Goal: Find specific page/section: Find specific page/section

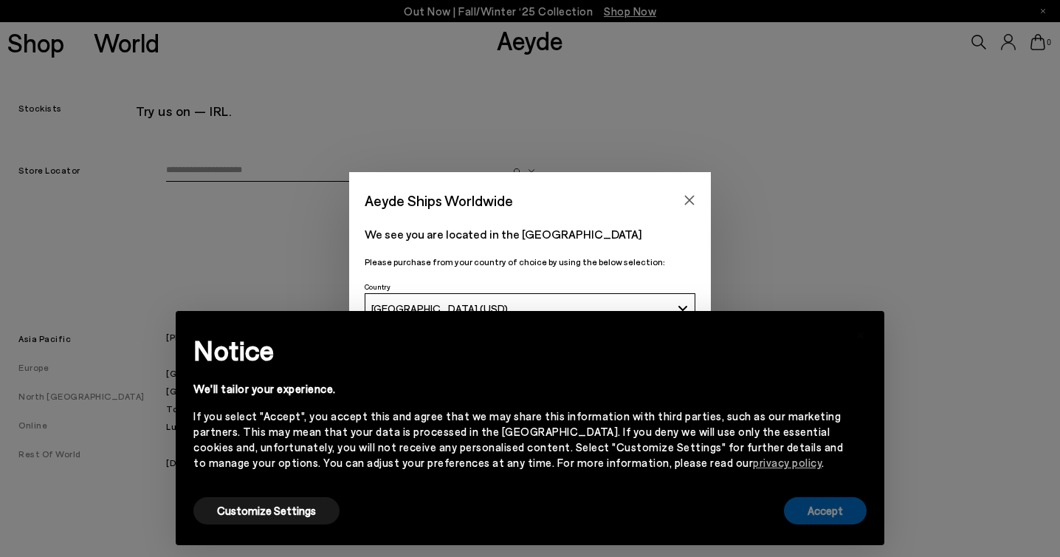
click at [799, 503] on button "Accept" at bounding box center [825, 510] width 83 height 27
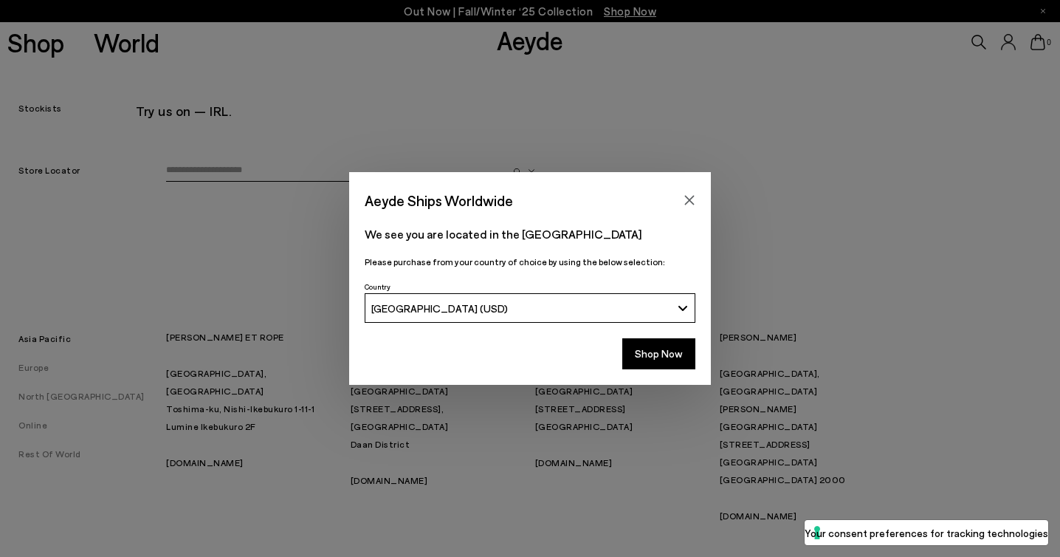
click at [574, 305] on div "[GEOGRAPHIC_DATA] (USD)" at bounding box center [521, 308] width 300 height 13
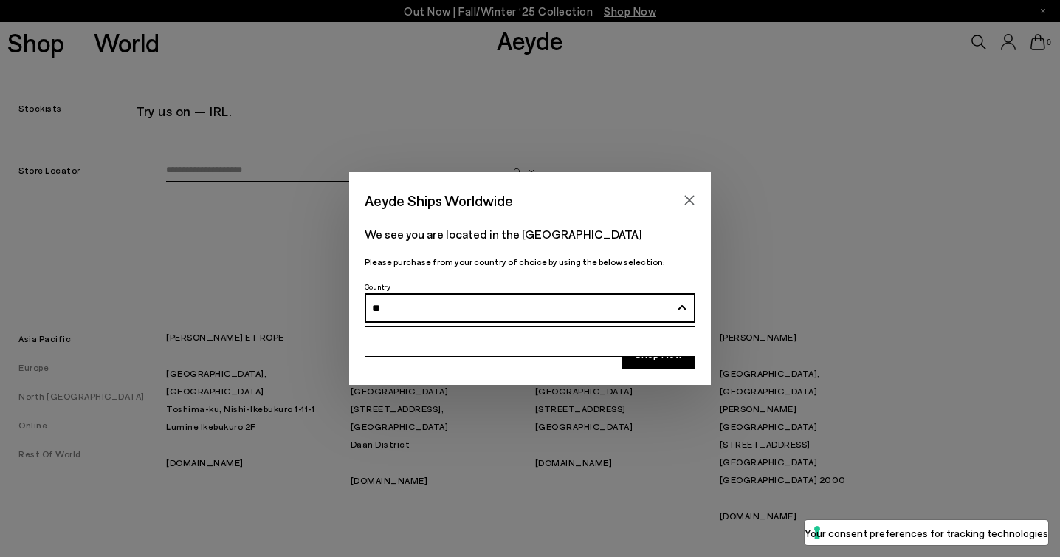
type input "*"
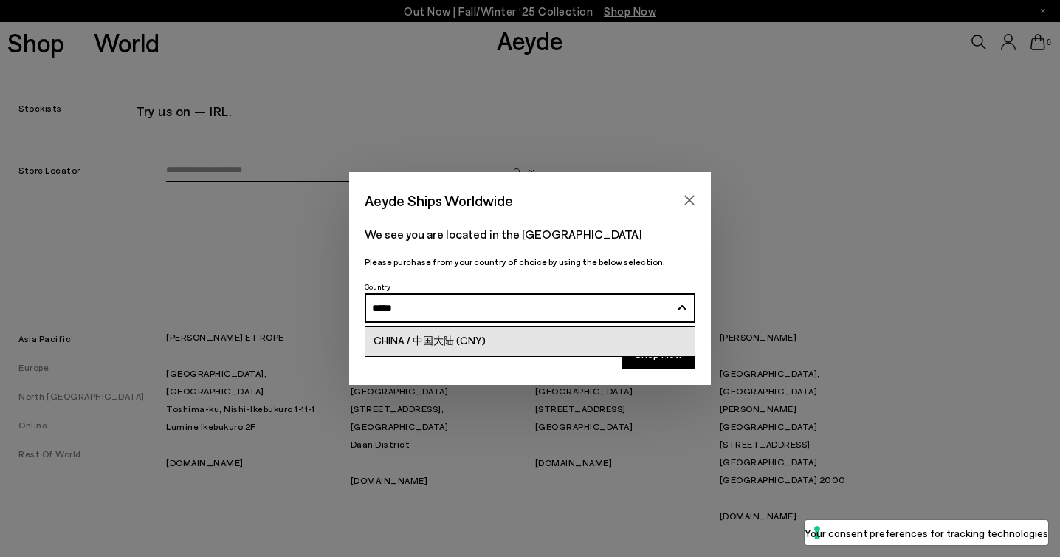
type input "*****"
click at [517, 344] on link "CHINA / 中国大陆 (CNY)" at bounding box center [529, 341] width 329 height 30
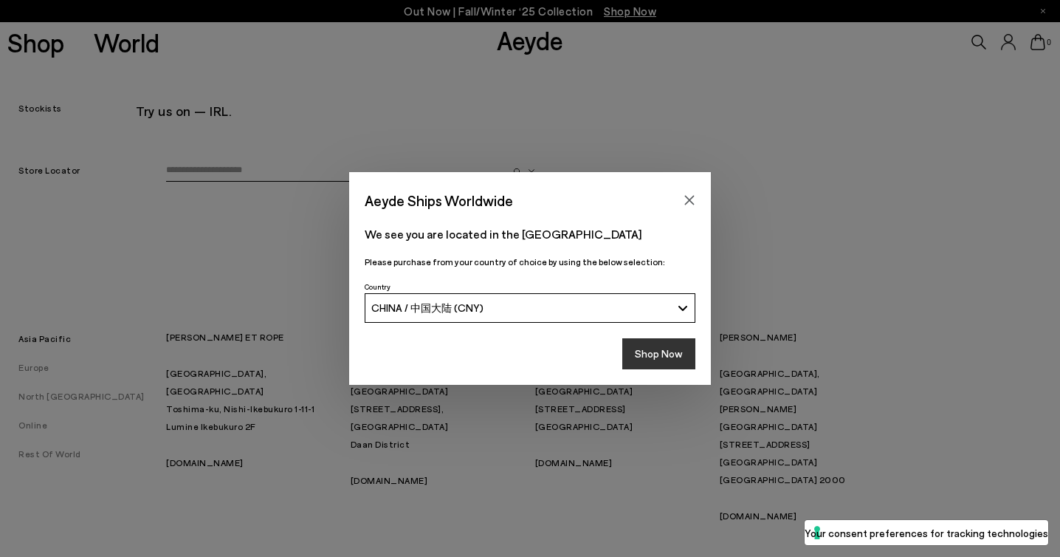
click at [643, 362] on button "Shop Now" at bounding box center [658, 353] width 73 height 31
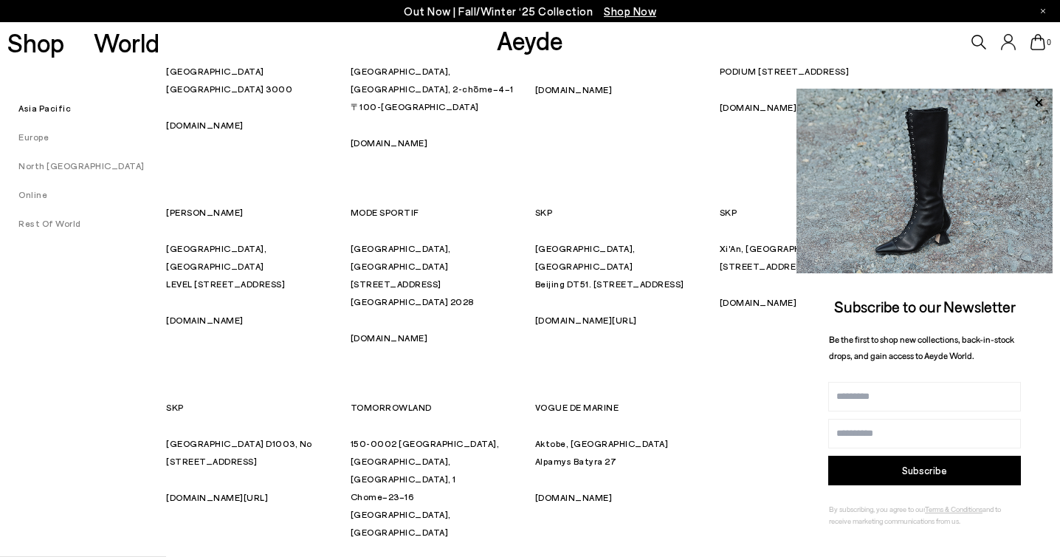
scroll to position [585, 0]
